Goal: Information Seeking & Learning: Check status

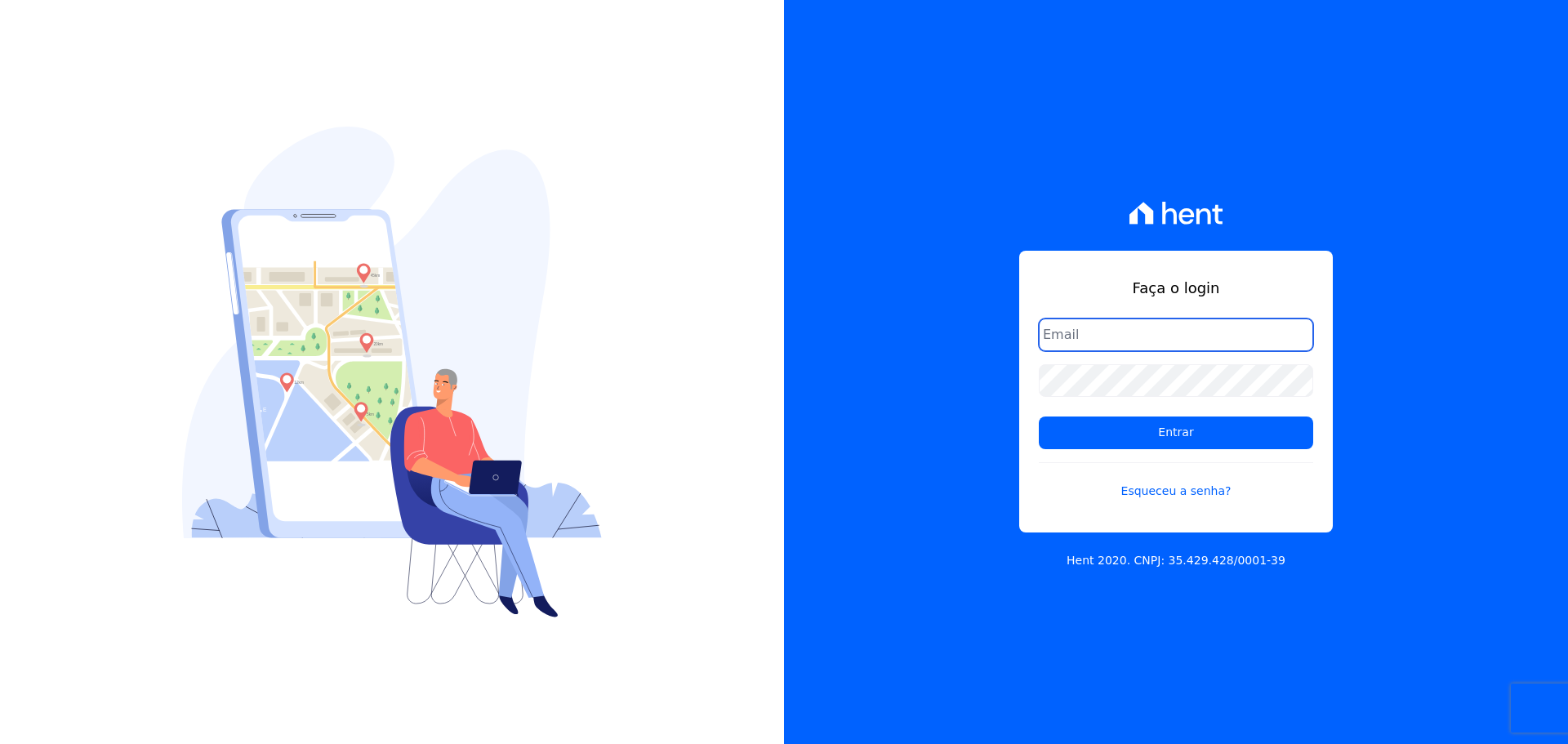
click at [1127, 347] on input "email" at bounding box center [1176, 334] width 274 height 33
type input "[PERSON_NAME][EMAIL_ADDRESS][DOMAIN_NAME]"
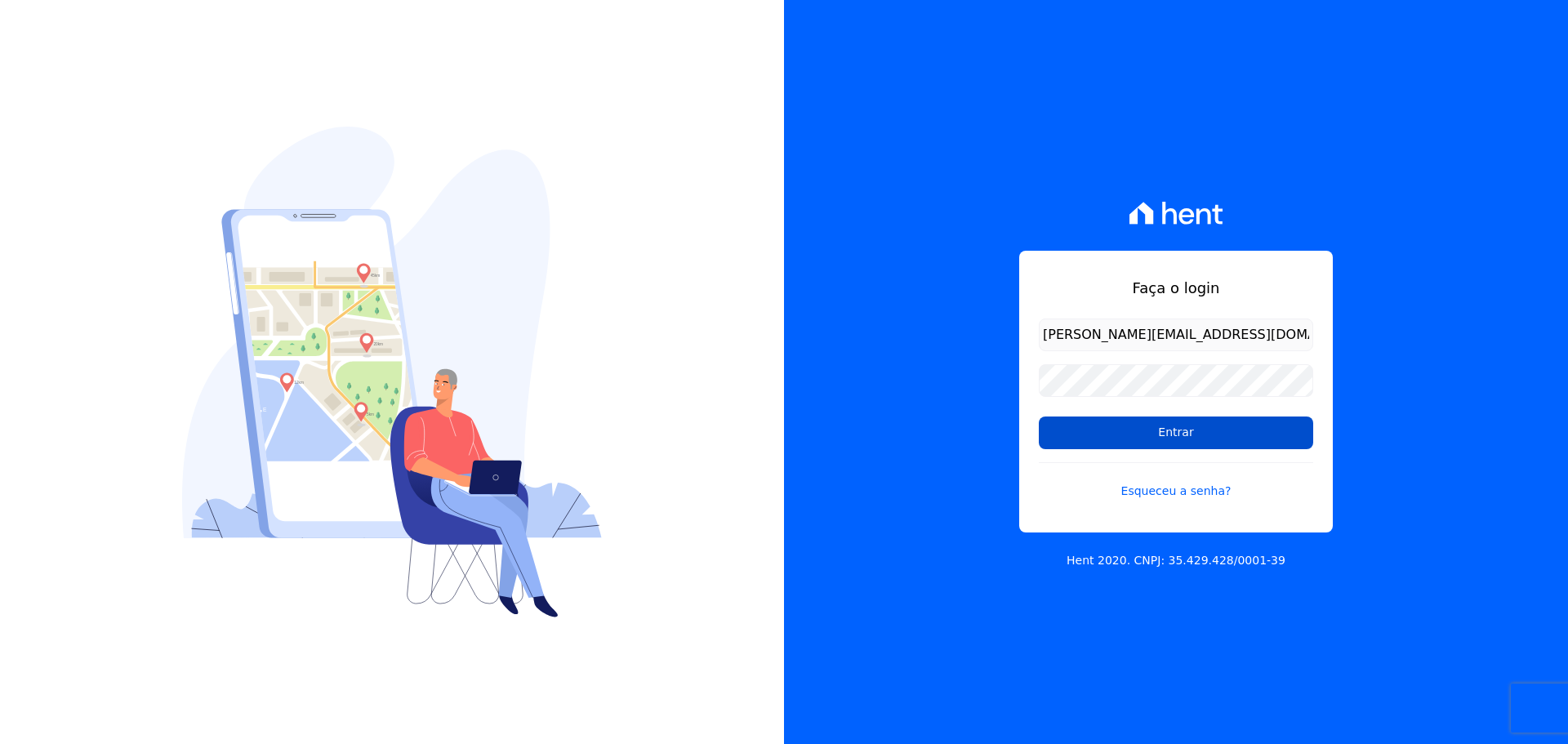
click at [1120, 432] on input "Entrar" at bounding box center [1176, 433] width 274 height 33
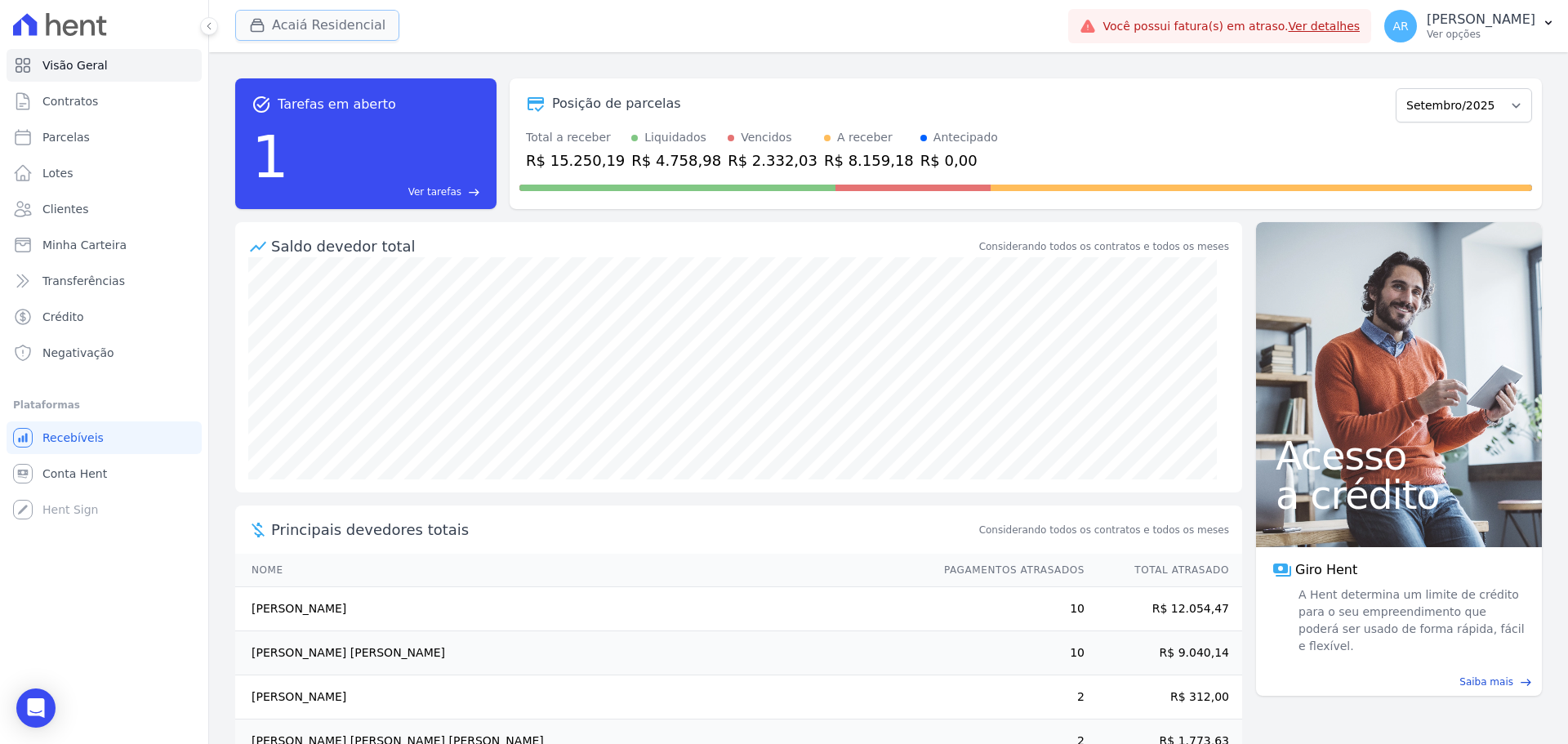
click at [281, 25] on button "Acaiá Residencial" at bounding box center [316, 25] width 164 height 31
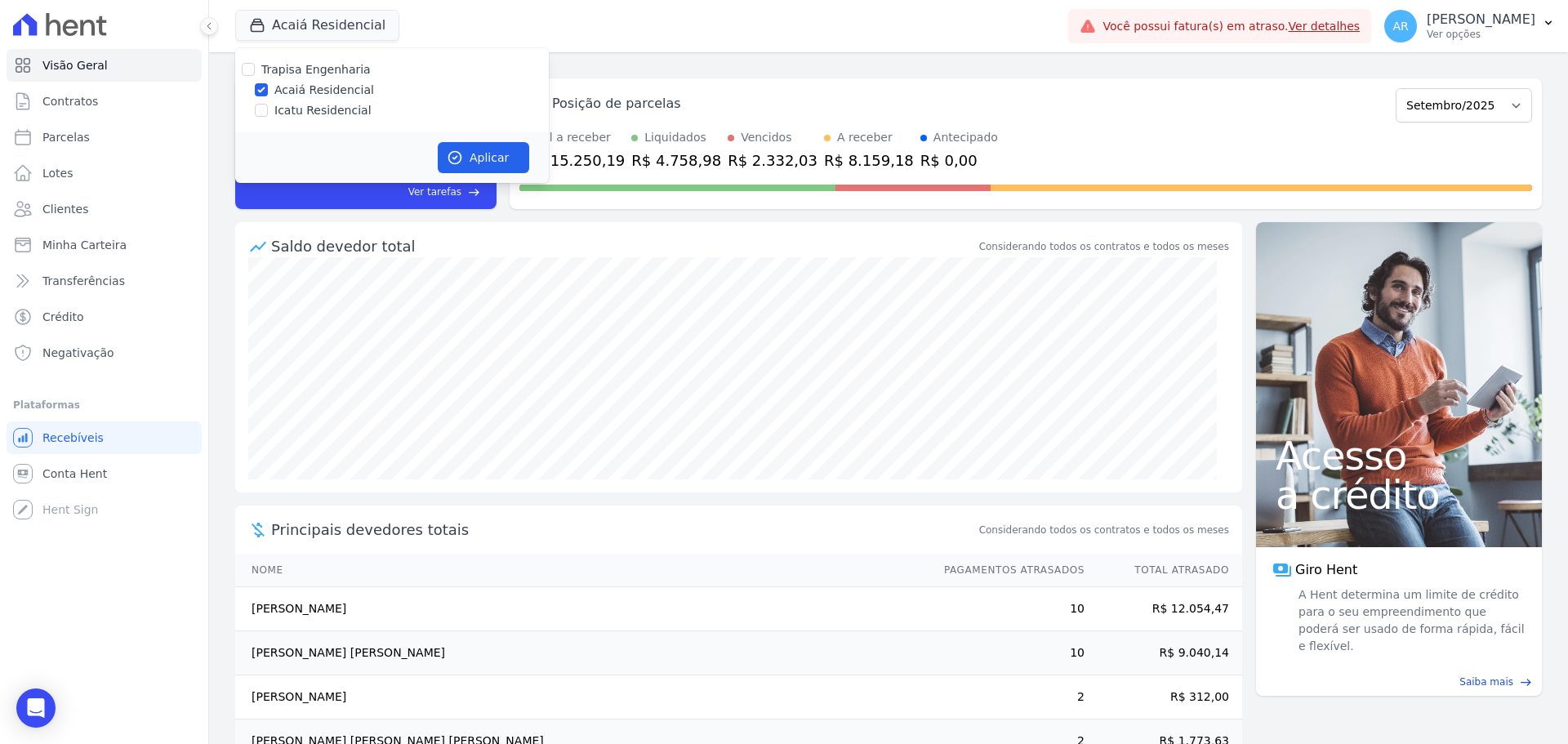
click at [278, 101] on div "Trapisa Engenharia Acaiá Residencial Icatu Residencial" at bounding box center [391, 90] width 313 height 85
click at [76, 140] on span "Parcelas" at bounding box center [67, 137] width 48 height 16
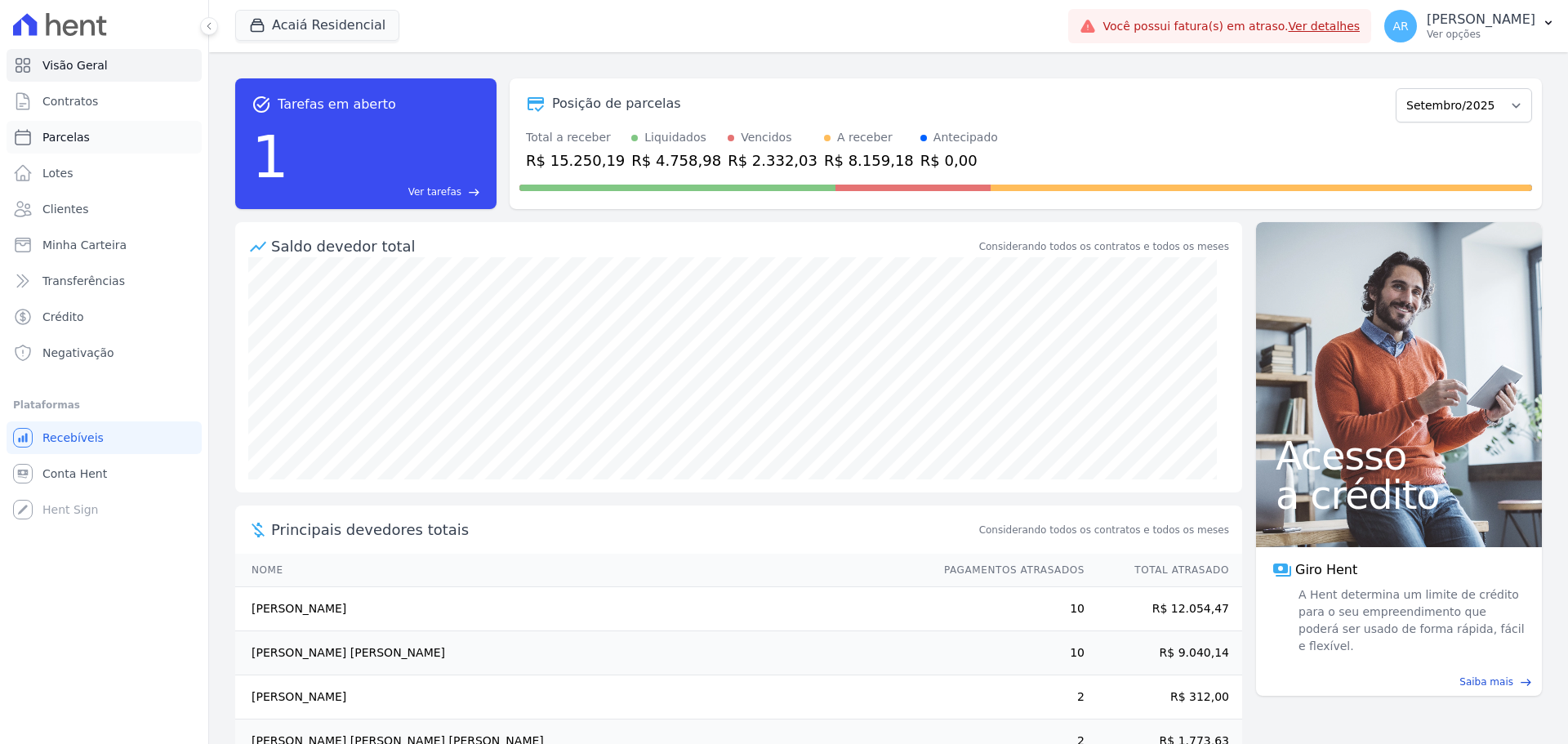
select select
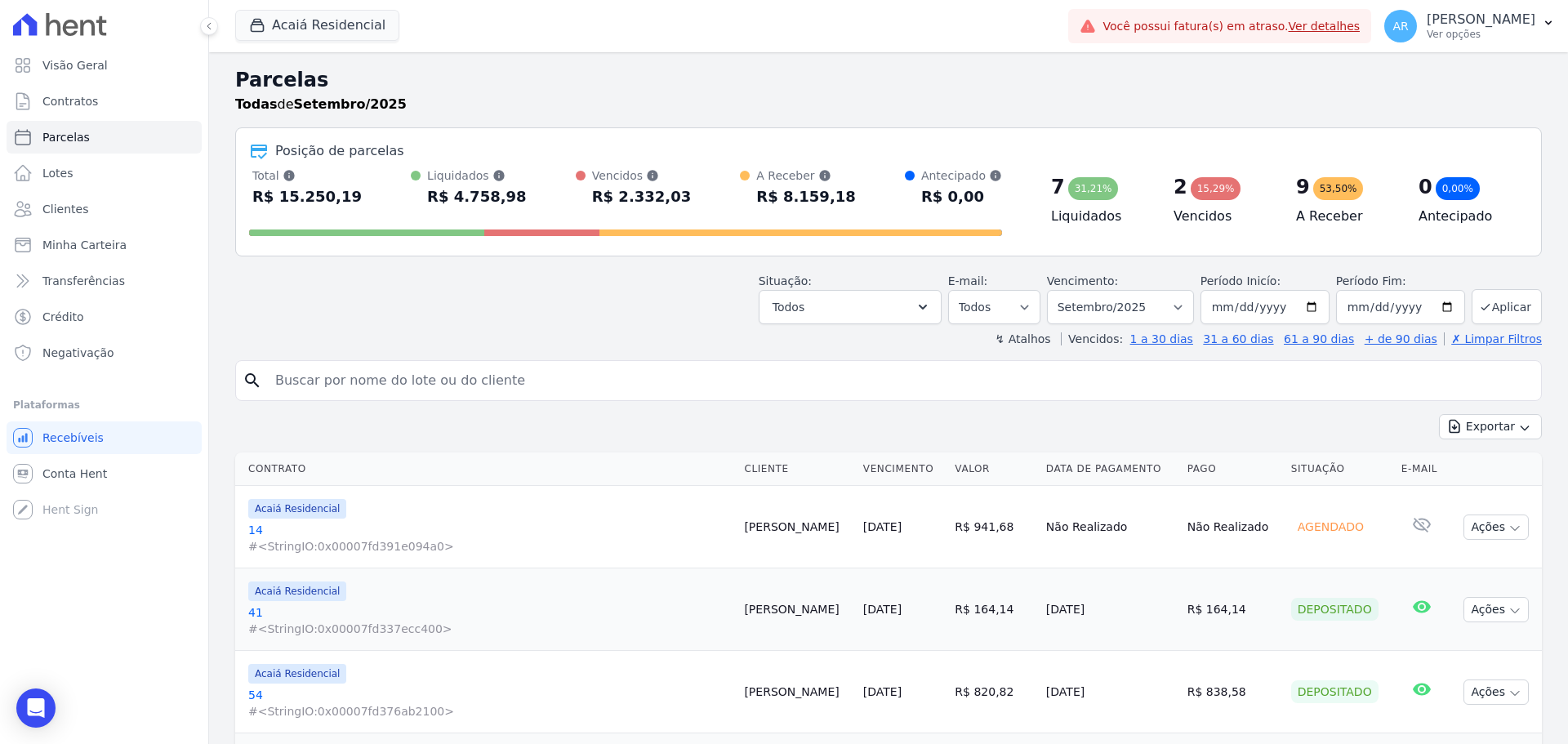
drag, startPoint x: 348, startPoint y: 375, endPoint x: 329, endPoint y: 375, distance: 19.0
click at [329, 375] on input "search" at bounding box center [900, 380] width 1269 height 33
type input "beatriz"
click at [1155, 311] on select "Filtrar por período ──────── Todos os meses Fevereiro/2024 Março/2024 Abril/202…" at bounding box center [1121, 307] width 147 height 34
select select "06/2025"
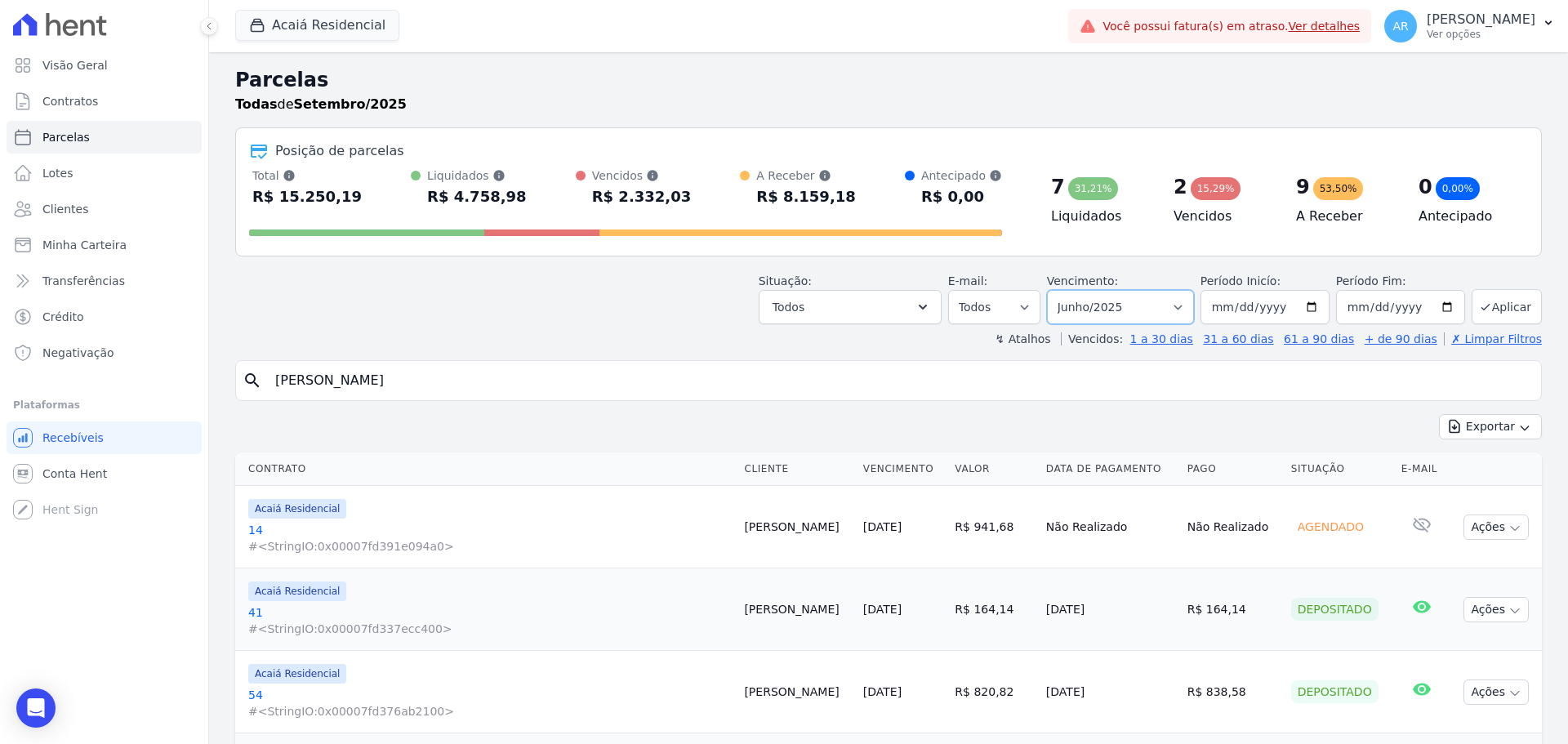
click at [1057, 290] on select "Filtrar por período ──────── Todos os meses Fevereiro/2024 Março/2024 Abril/202…" at bounding box center [1121, 307] width 147 height 34
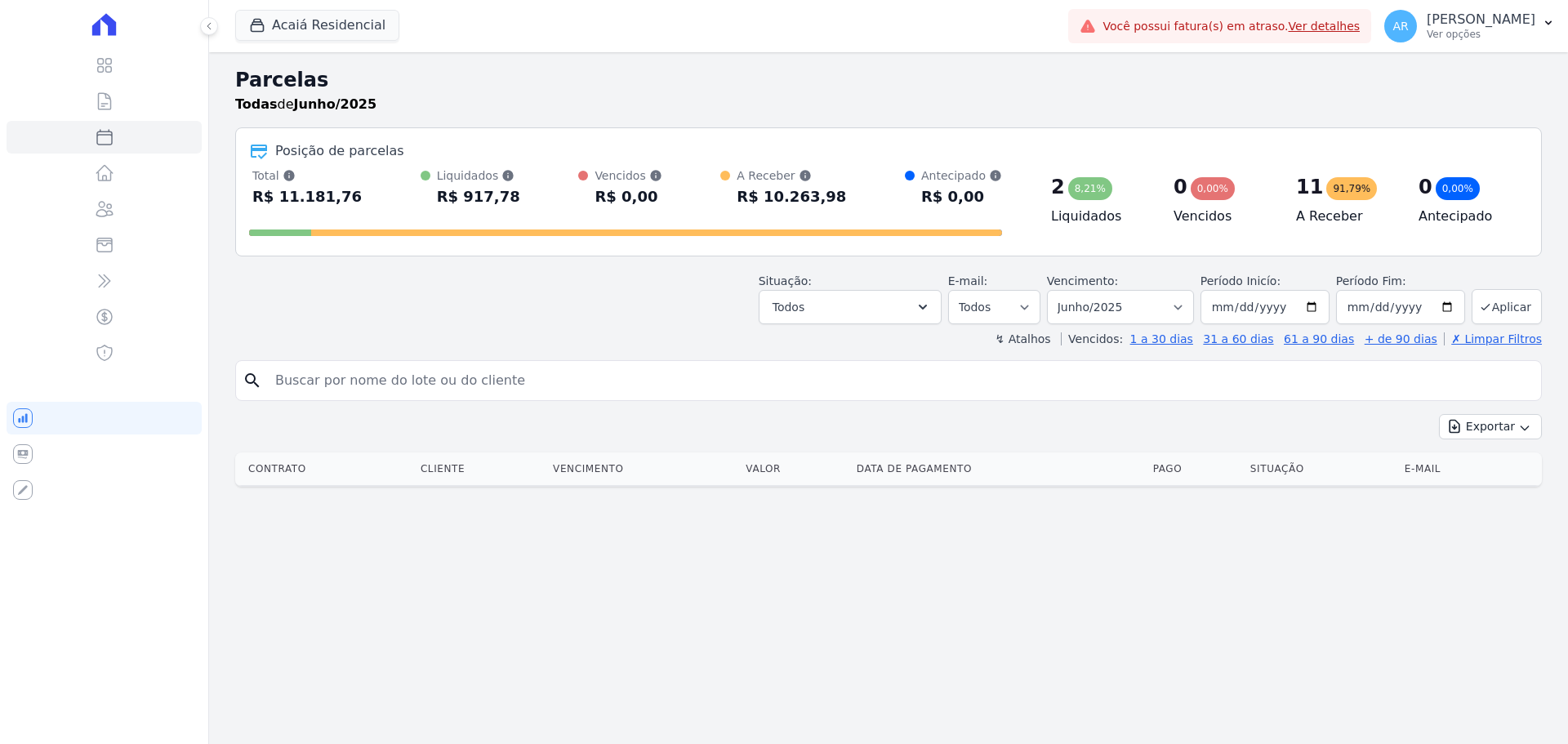
select select
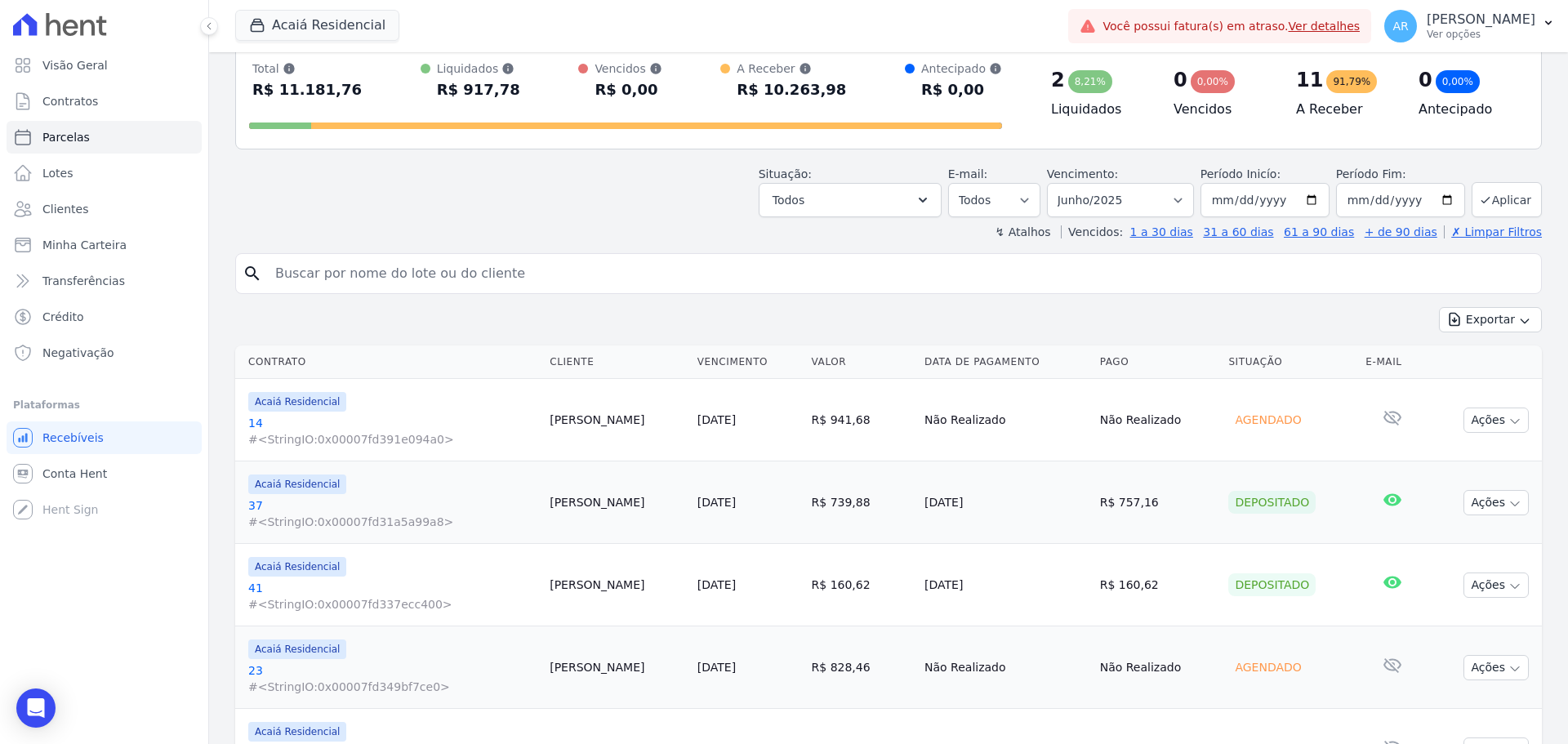
scroll to position [82, 0]
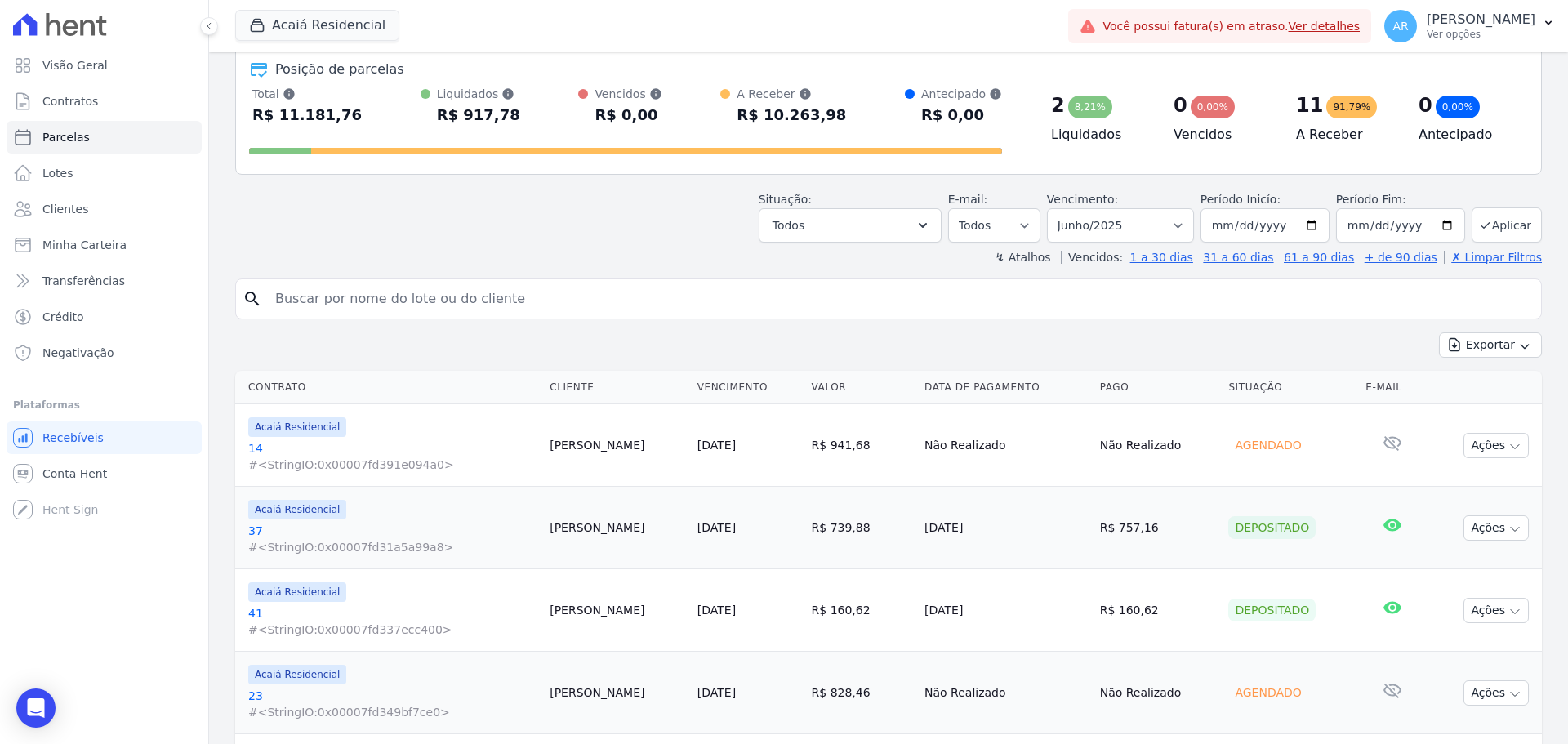
click at [537, 303] on input "search" at bounding box center [900, 298] width 1269 height 33
type input "beatriz"
select select
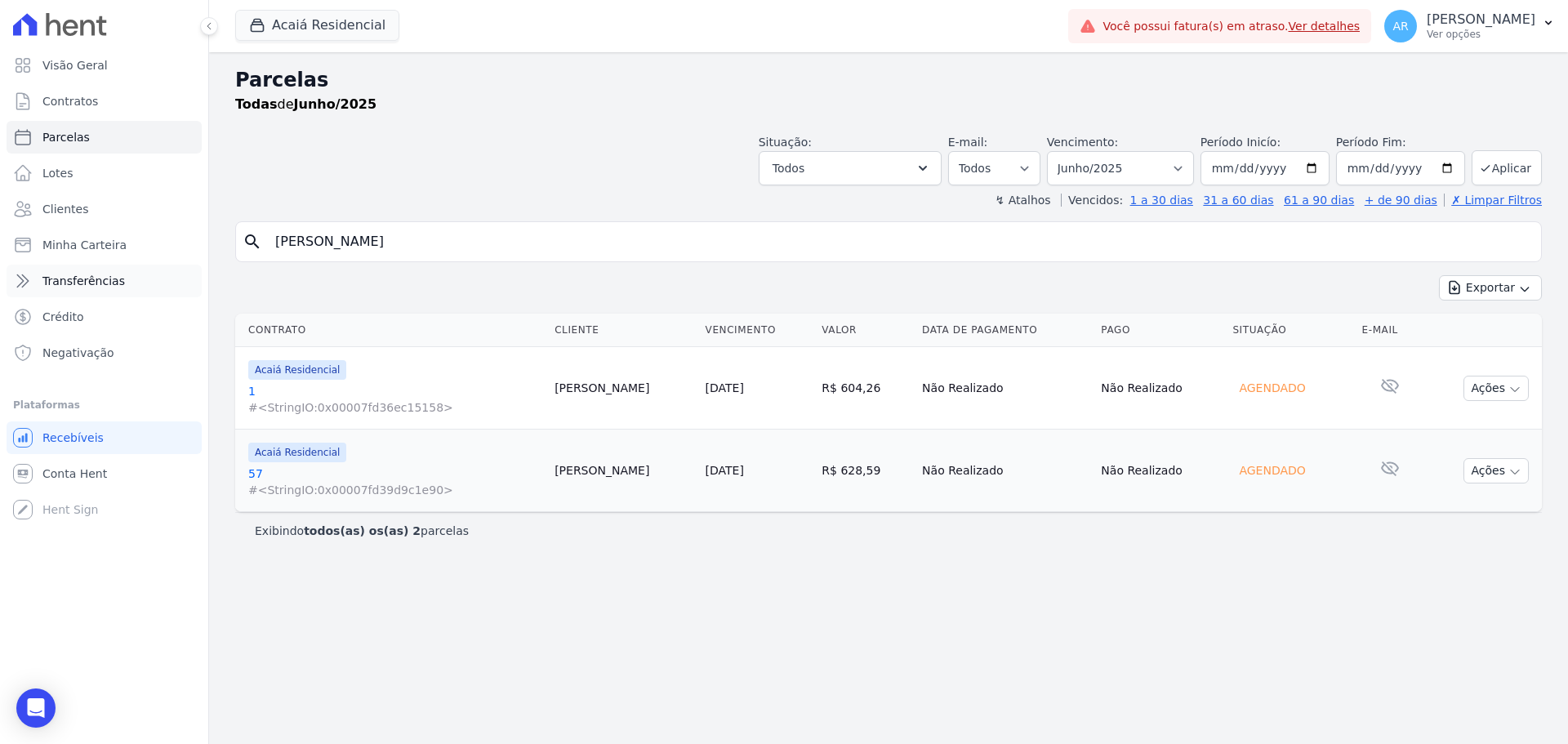
drag, startPoint x: 500, startPoint y: 250, endPoint x: 149, endPoint y: 276, distance: 352.0
click at [149, 276] on div "Visão Geral Contratos [GEOGRAPHIC_DATA] Lotes Clientes Minha Carteira Transferê…" at bounding box center [784, 372] width 1568 height 744
type input "bianca"
click at [1152, 171] on select "Filtrar por período ──────── Todos os meses Fevereiro/2024 Março/2024 Abril/202…" at bounding box center [1121, 168] width 147 height 34
select select "01/2025"
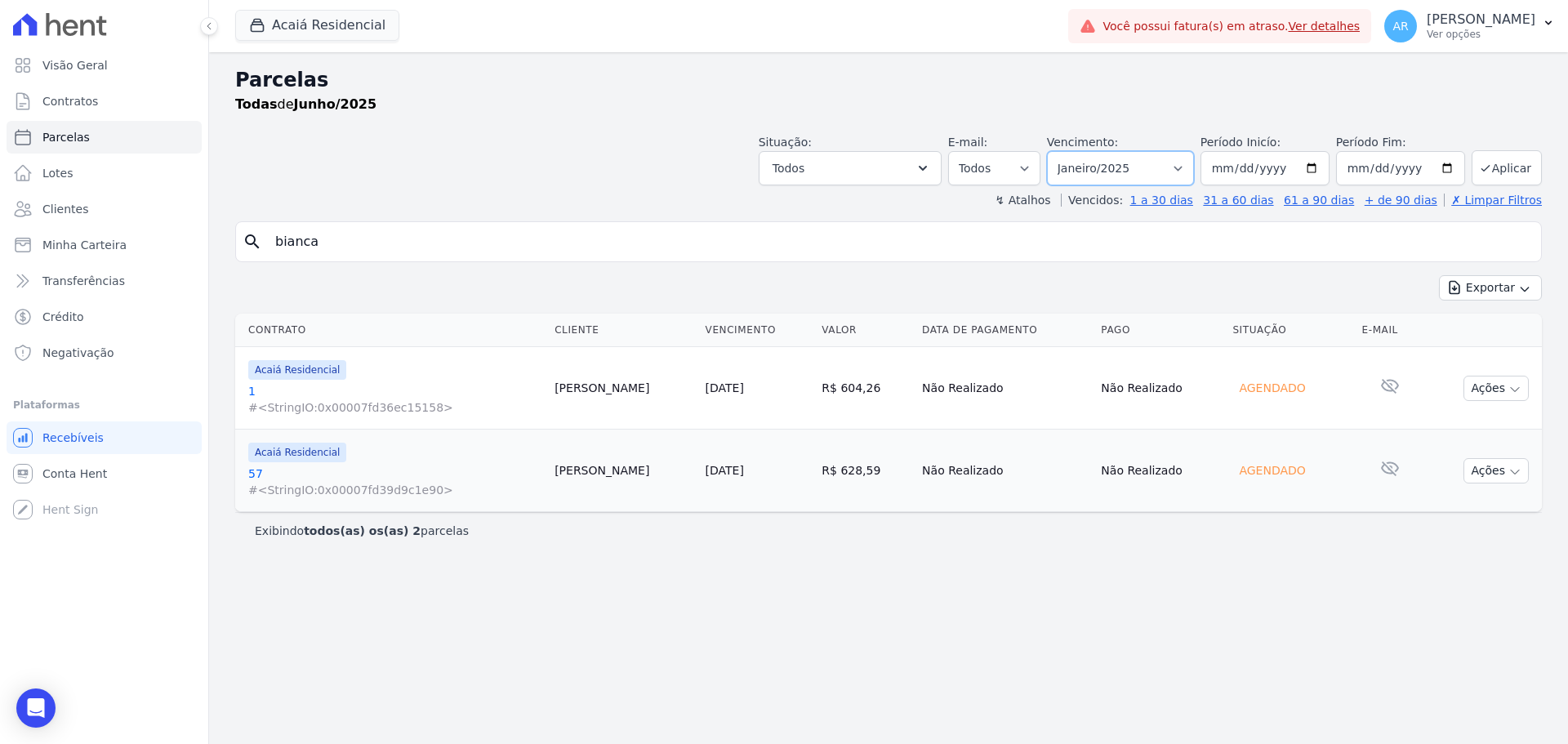
click at [1070, 151] on select "Filtrar por período ──────── Todos os meses Fevereiro/2024 Março/2024 Abril/202…" at bounding box center [1121, 168] width 147 height 34
select select
click at [385, 235] on input "beatriz" at bounding box center [900, 242] width 1269 height 33
click at [385, 239] on input "beatriz" at bounding box center [900, 242] width 1269 height 33
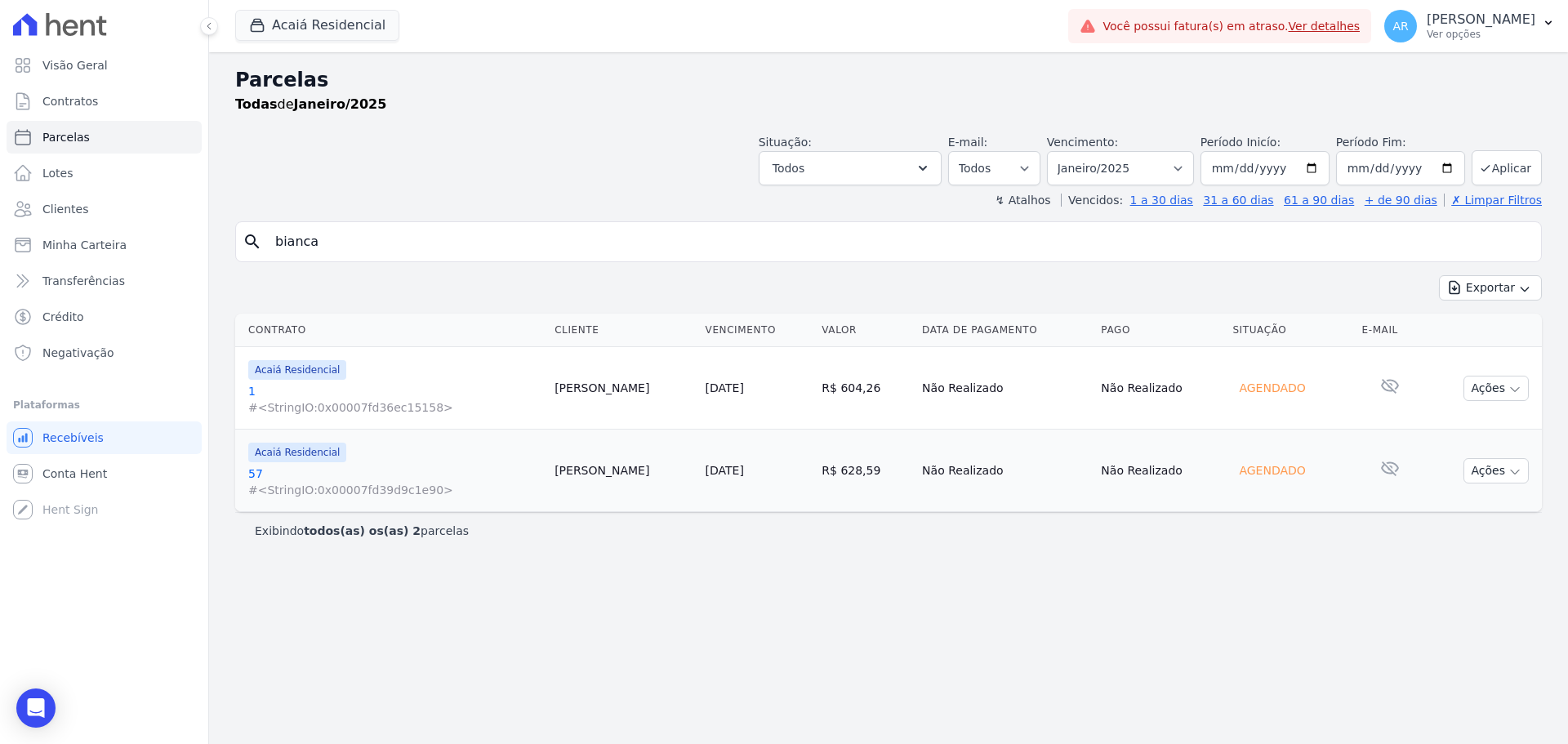
type input "bianca"
select select
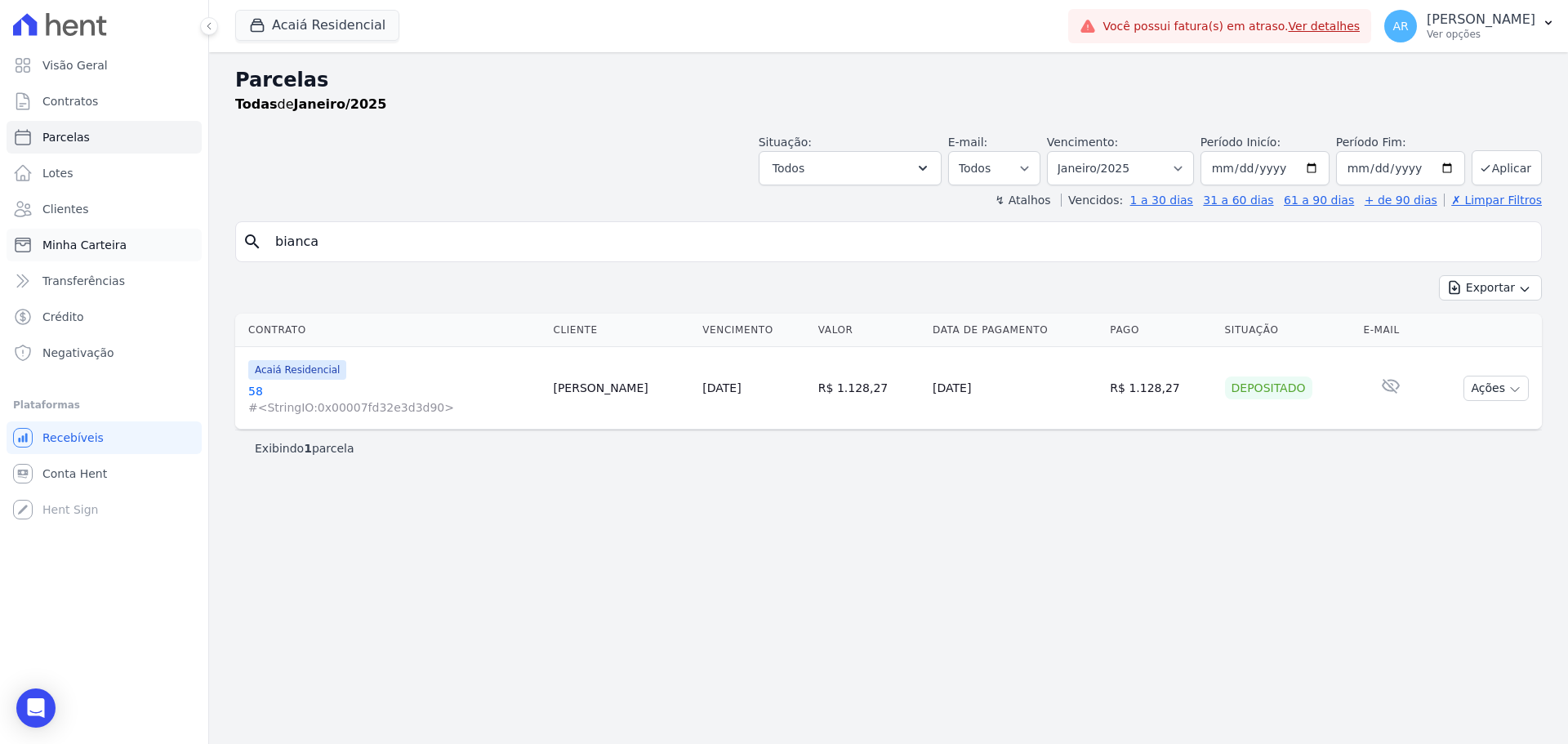
drag, startPoint x: 390, startPoint y: 246, endPoint x: 116, endPoint y: 241, distance: 274.0
click at [117, 241] on div "Visão Geral Contratos Parcelas Lotes Clientes Minha Carteira Transferências Cré…" at bounding box center [784, 372] width 1568 height 744
type input "c"
click at [1100, 183] on select "Filtrar por período ──────── Todos os meses Fevereiro/2024 Março/2024 Abril/202…" at bounding box center [1121, 168] width 147 height 34
select select "04/2025"
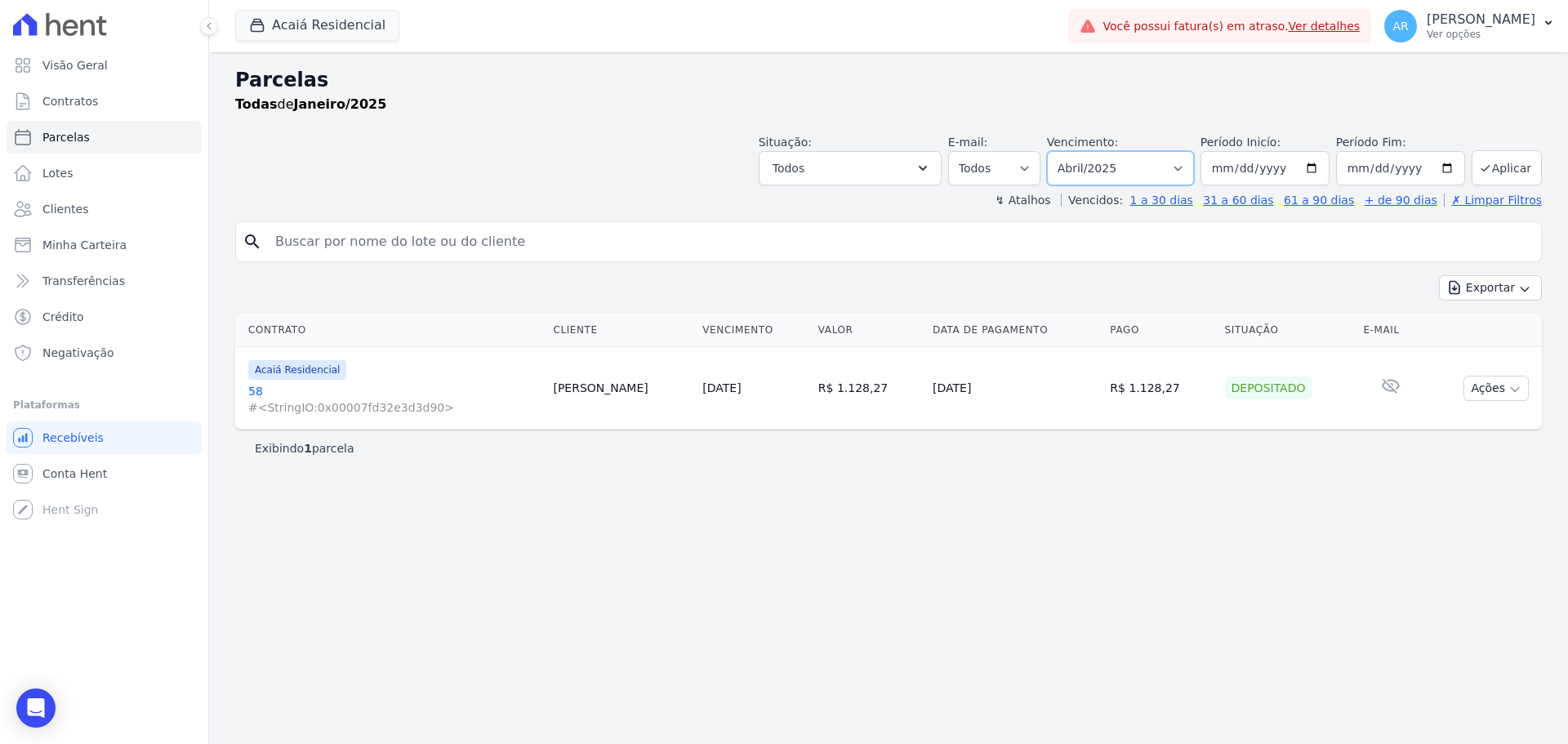
click at [1070, 151] on select "Filtrar por período ──────── Todos os meses Fevereiro/2024 Março/2024 Abril/202…" at bounding box center [1121, 168] width 147 height 34
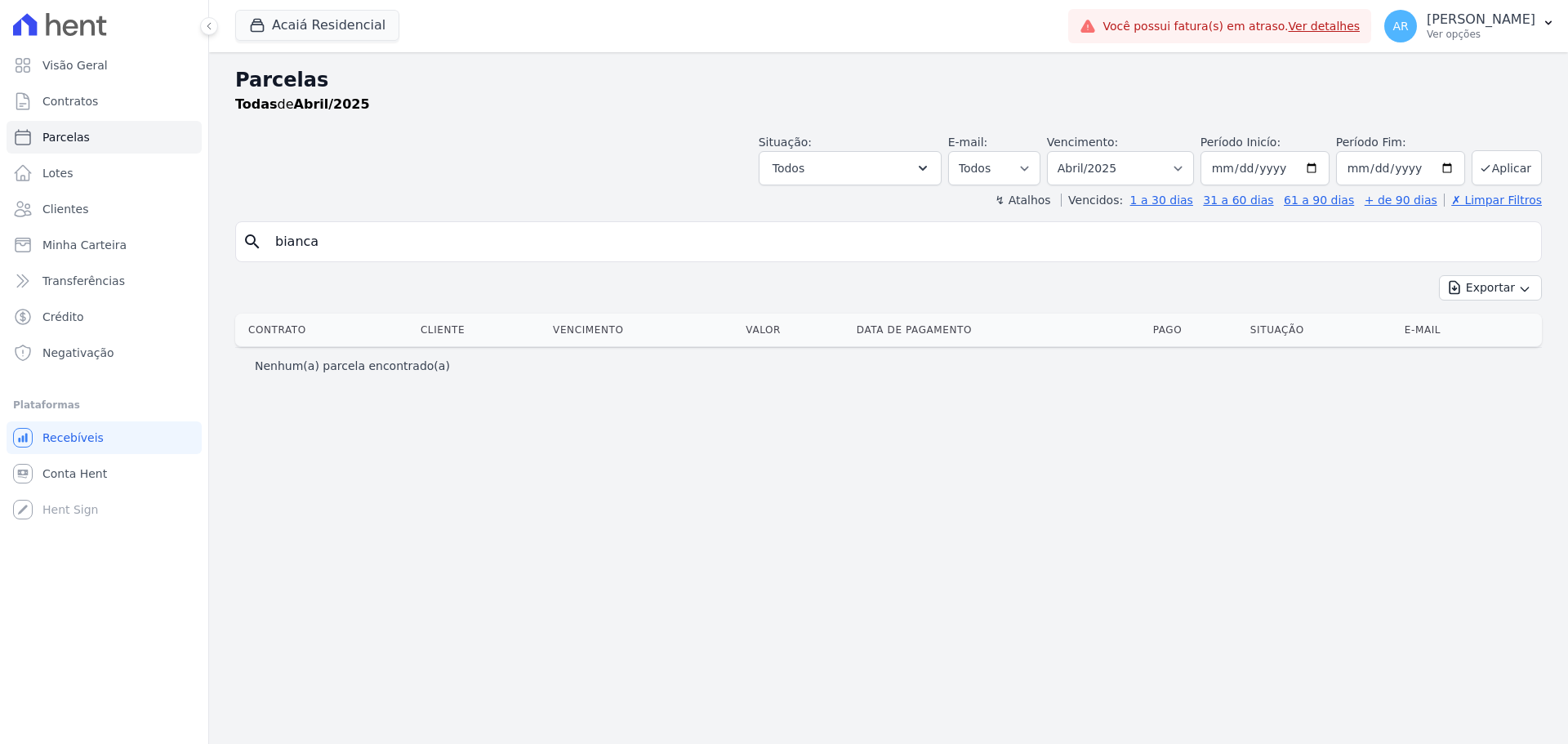
select select
click at [367, 249] on input "bianca" at bounding box center [900, 242] width 1269 height 33
type input "camila"
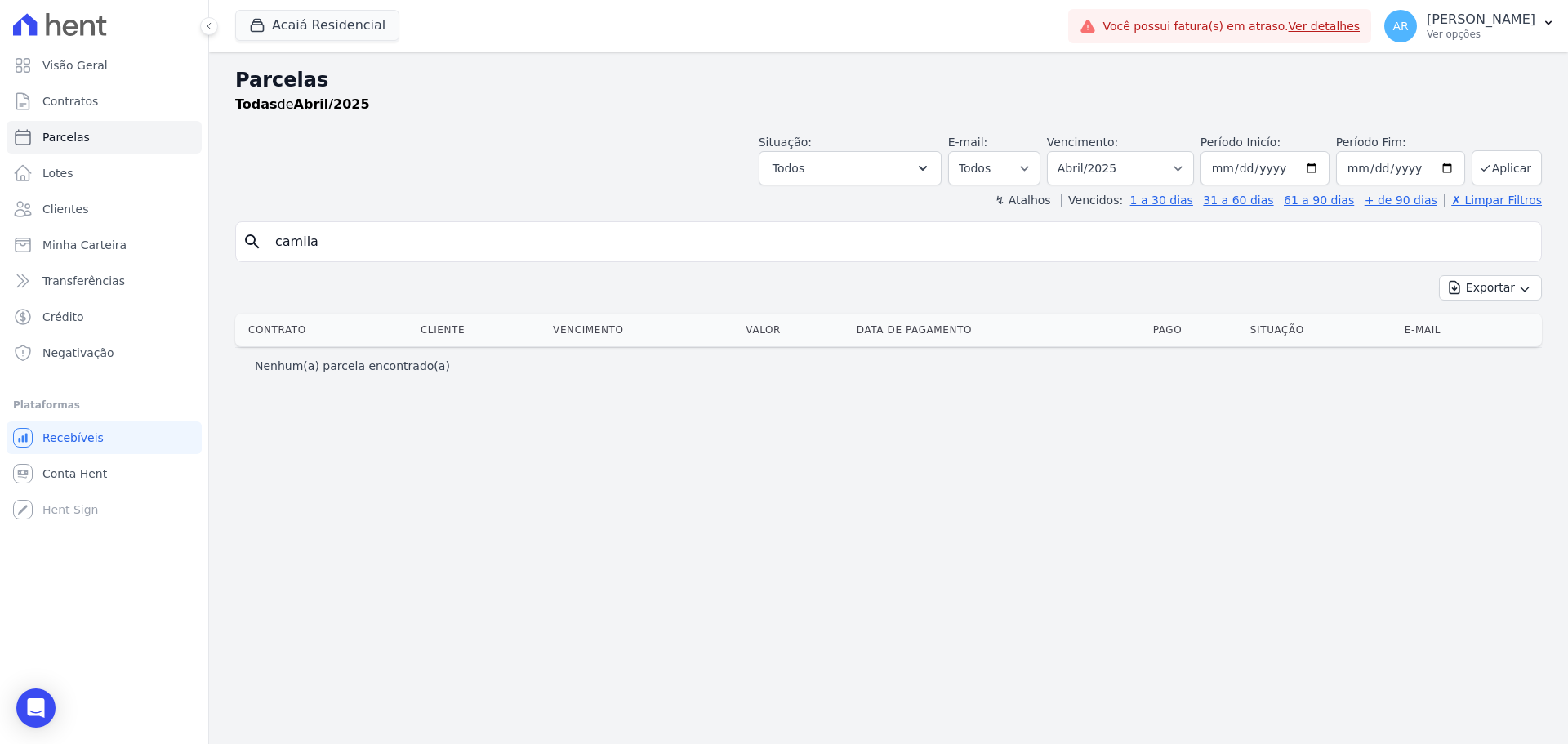
select select
click at [367, 249] on input "camila" at bounding box center [900, 242] width 1269 height 33
select select
click at [367, 249] on input "camila" at bounding box center [900, 242] width 1269 height 33
select select
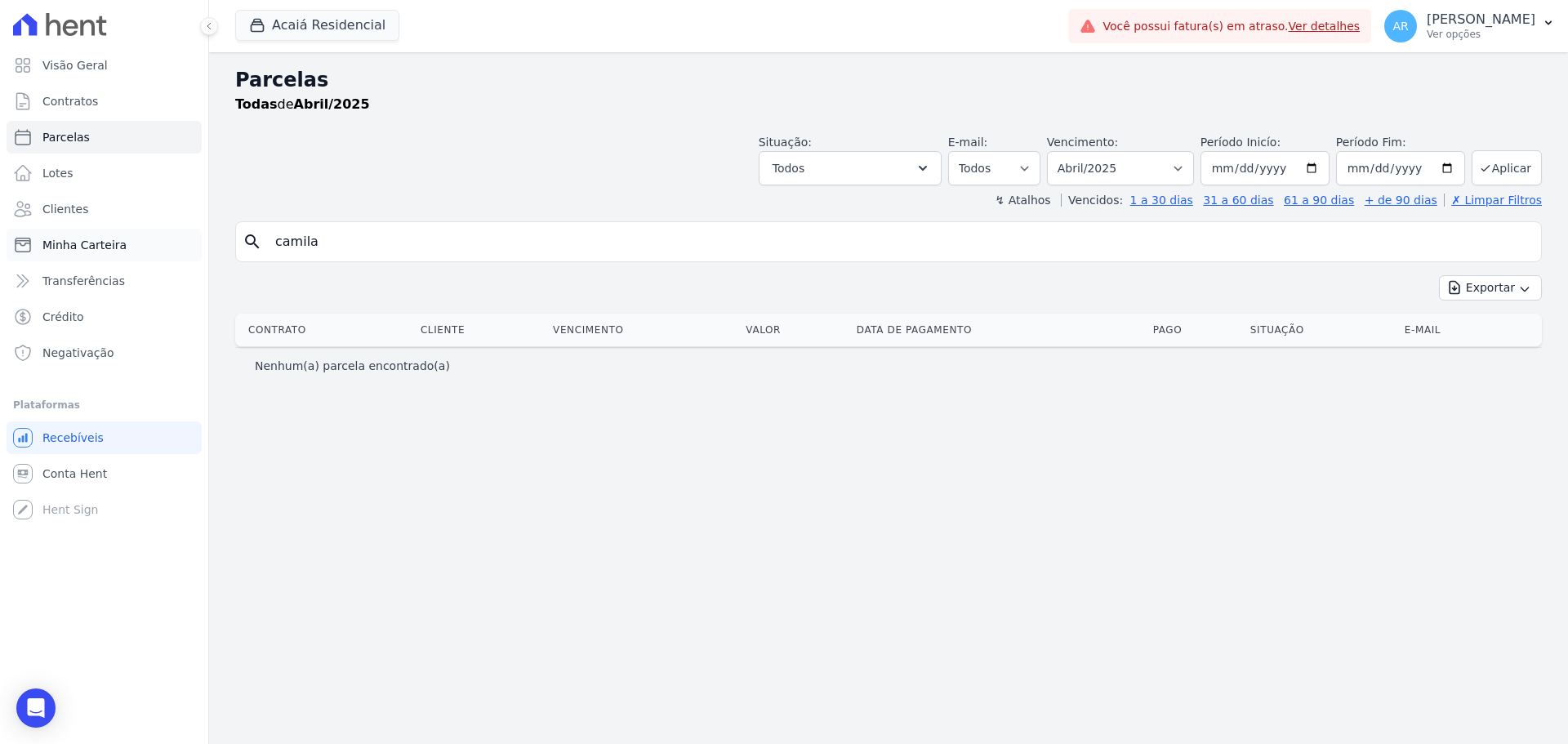
drag, startPoint x: 493, startPoint y: 239, endPoint x: 164, endPoint y: 241, distance: 329.0
click at [164, 240] on div "Visão Geral Contratos [GEOGRAPHIC_DATA] Lotes Clientes Minha Carteira Transferê…" at bounding box center [784, 372] width 1568 height 744
click at [1152, 173] on select "Filtrar por período ──────── Todos os meses Fevereiro/2024 Março/2024 Abril/202…" at bounding box center [1121, 168] width 147 height 34
select select "08/2025"
click at [1070, 151] on select "Filtrar por período ──────── Todos os meses Fevereiro/2024 Março/2024 Abril/202…" at bounding box center [1121, 168] width 147 height 34
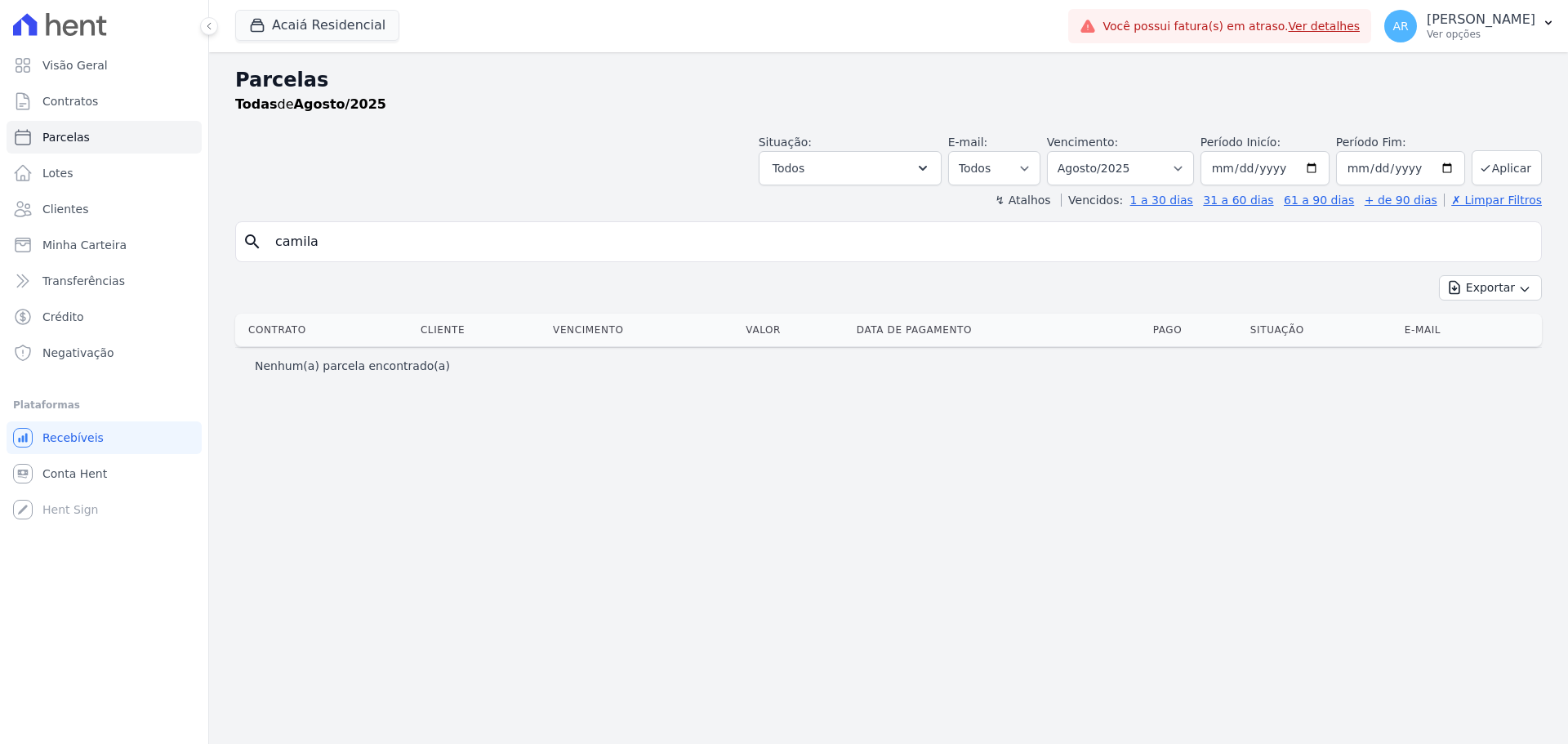
select select
click at [517, 228] on input "camila" at bounding box center [900, 242] width 1269 height 33
type input "danilo"
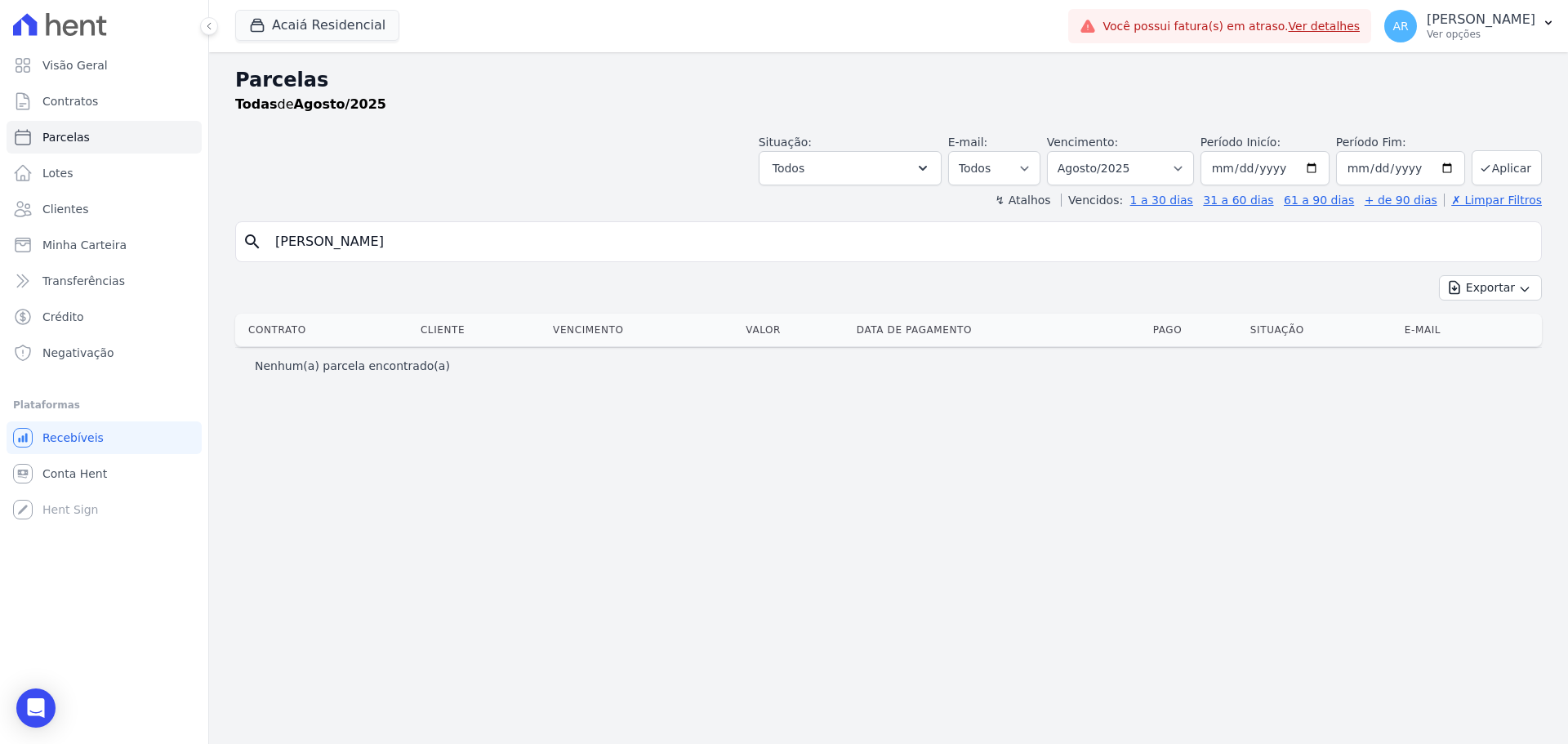
select select
